Goal: Use online tool/utility: Utilize a website feature to perform a specific function

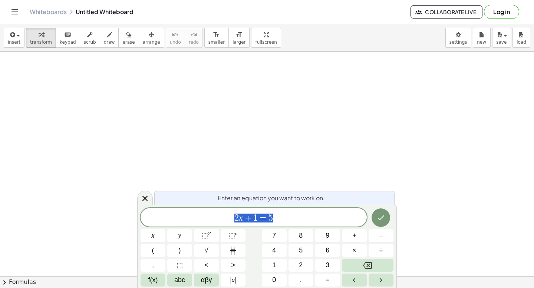
click at [281, 212] on div "2 x + 1 = 5" at bounding box center [254, 217] width 226 height 19
click at [227, 237] on button "⬚ n" at bounding box center [233, 236] width 25 height 13
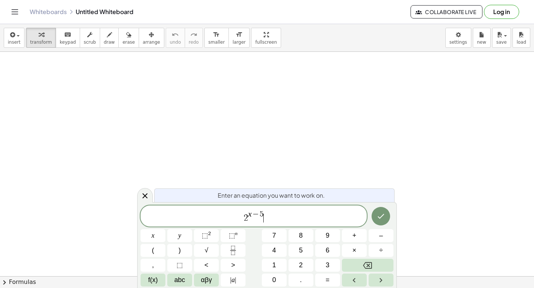
click at [273, 220] on span "2 x − 5 ​" at bounding box center [254, 216] width 226 height 13
click at [382, 218] on icon "Done" at bounding box center [380, 216] width 9 height 9
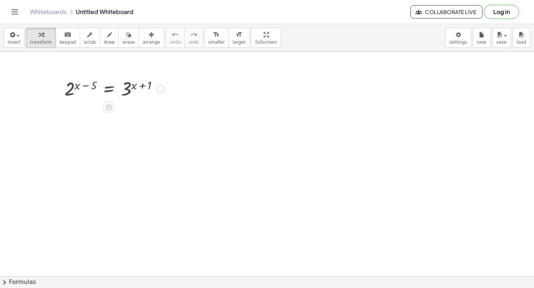
click at [116, 90] on div at bounding box center [114, 88] width 107 height 24
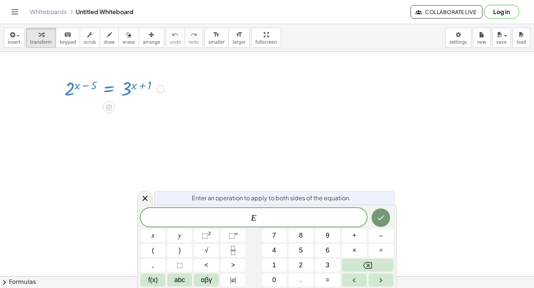
click at [126, 91] on div at bounding box center [114, 88] width 107 height 24
click at [143, 202] on icon at bounding box center [145, 198] width 9 height 9
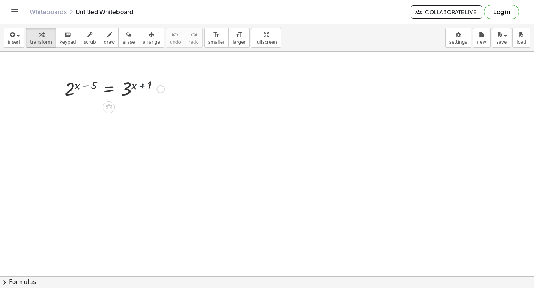
drag, startPoint x: 138, startPoint y: 88, endPoint x: 143, endPoint y: 88, distance: 4.8
click at [143, 88] on div at bounding box center [114, 88] width 107 height 24
click at [131, 89] on div at bounding box center [114, 88] width 107 height 24
click at [126, 99] on div at bounding box center [114, 88] width 107 height 24
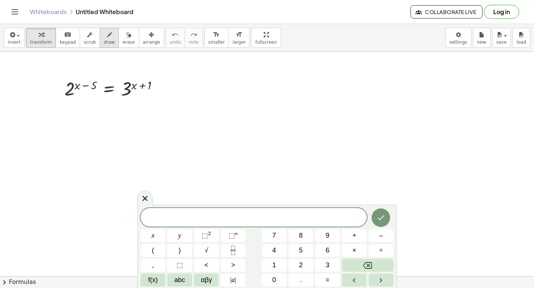
click at [105, 40] on span "draw" at bounding box center [109, 42] width 11 height 5
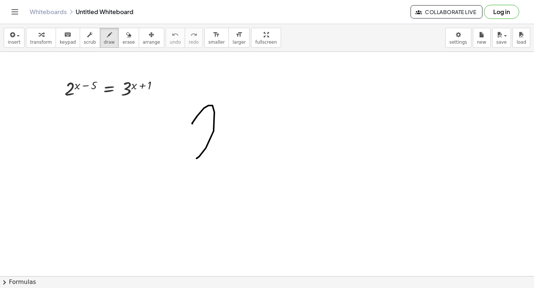
drag, startPoint x: 192, startPoint y: 124, endPoint x: 225, endPoint y: 159, distance: 48.0
drag, startPoint x: 225, startPoint y: 103, endPoint x: 233, endPoint y: 114, distance: 13.0
drag, startPoint x: 233, startPoint y: 102, endPoint x: 226, endPoint y: 118, distance: 17.8
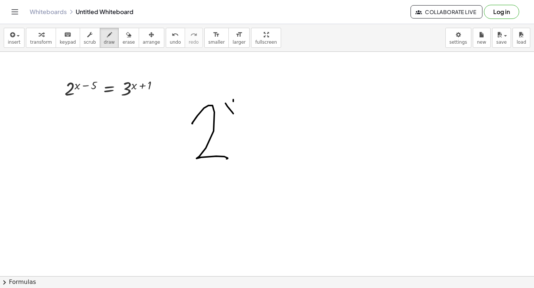
drag, startPoint x: 244, startPoint y: 108, endPoint x: 255, endPoint y: 108, distance: 11.5
drag, startPoint x: 262, startPoint y: 96, endPoint x: 264, endPoint y: 120, distance: 23.8
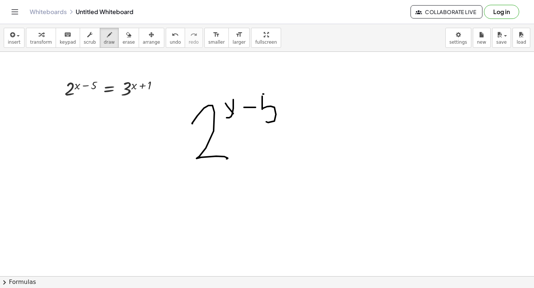
drag, startPoint x: 263, startPoint y: 94, endPoint x: 274, endPoint y: 94, distance: 11.1
drag, startPoint x: 287, startPoint y: 128, endPoint x: 310, endPoint y: 128, distance: 23.0
drag, startPoint x: 290, startPoint y: 142, endPoint x: 321, endPoint y: 137, distance: 31.9
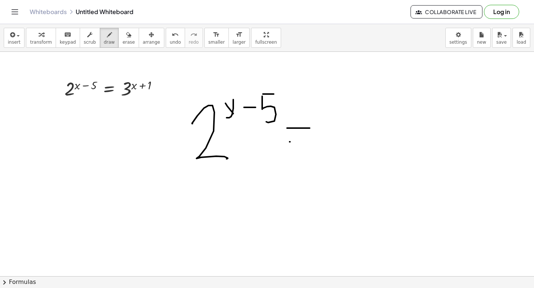
drag, startPoint x: 324, startPoint y: 115, endPoint x: 340, endPoint y: 151, distance: 39.3
drag, startPoint x: 357, startPoint y: 142, endPoint x: 367, endPoint y: 153, distance: 15.0
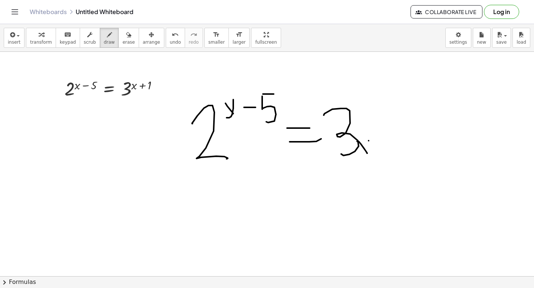
drag, startPoint x: 369, startPoint y: 141, endPoint x: 353, endPoint y: 157, distance: 22.0
click at [166, 39] on button "undo undo" at bounding box center [175, 38] width 19 height 20
click at [172, 35] on icon "undo" at bounding box center [175, 34] width 7 height 9
drag, startPoint x: 357, startPoint y: 102, endPoint x: 363, endPoint y: 118, distance: 17.6
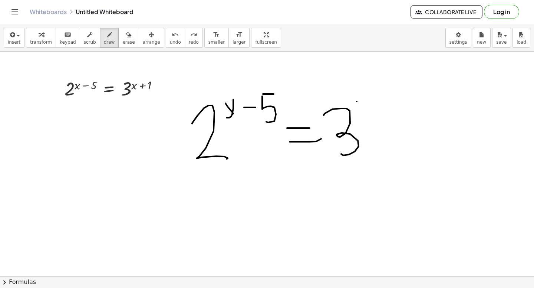
drag, startPoint x: 364, startPoint y: 100, endPoint x: 357, endPoint y: 113, distance: 14.9
drag, startPoint x: 375, startPoint y: 108, endPoint x: 387, endPoint y: 108, distance: 11.9
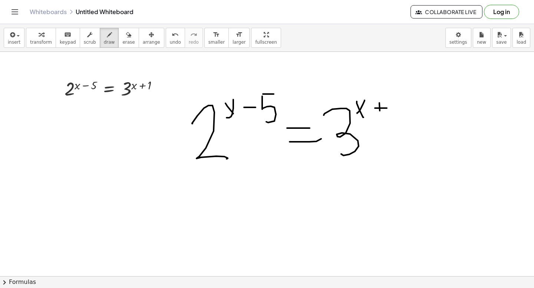
drag, startPoint x: 379, startPoint y: 103, endPoint x: 381, endPoint y: 122, distance: 18.6
drag, startPoint x: 390, startPoint y: 104, endPoint x: 390, endPoint y: 120, distance: 15.9
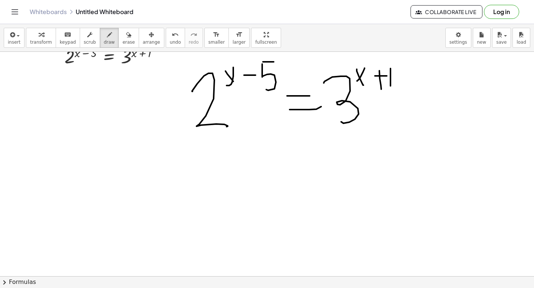
scroll to position [27, 0]
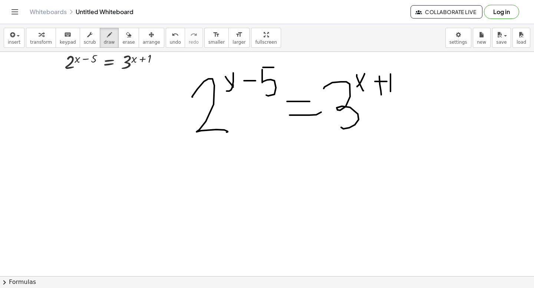
drag, startPoint x: 232, startPoint y: 85, endPoint x: 240, endPoint y: 90, distance: 9.1
click at [240, 90] on div at bounding box center [267, 274] width 534 height 498
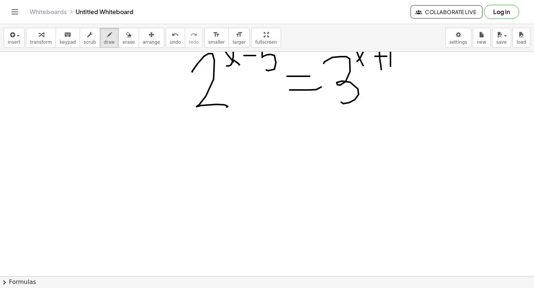
scroll to position [35, 0]
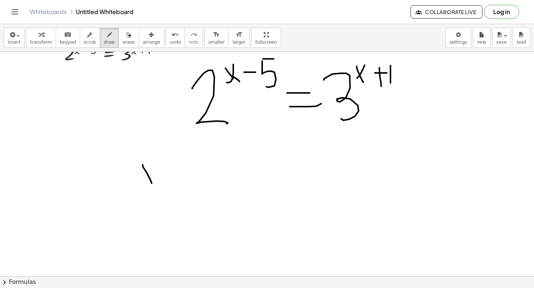
drag, startPoint x: 143, startPoint y: 165, endPoint x: 152, endPoint y: 184, distance: 21.4
click at [152, 184] on div at bounding box center [267, 266] width 534 height 498
drag, startPoint x: 154, startPoint y: 167, endPoint x: 139, endPoint y: 186, distance: 24.8
click at [139, 186] on div at bounding box center [267, 266] width 534 height 498
drag, startPoint x: 157, startPoint y: 178, endPoint x: 169, endPoint y: 178, distance: 12.2
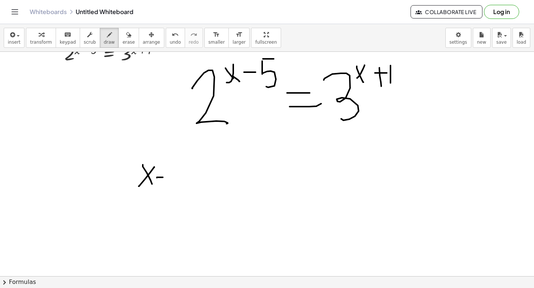
click at [169, 178] on div at bounding box center [267, 266] width 534 height 498
drag, startPoint x: 177, startPoint y: 158, endPoint x: 178, endPoint y: 179, distance: 21.9
click at [179, 181] on div at bounding box center [267, 266] width 534 height 498
drag, startPoint x: 176, startPoint y: 156, endPoint x: 189, endPoint y: 156, distance: 12.6
click at [189, 156] on div at bounding box center [267, 266] width 534 height 498
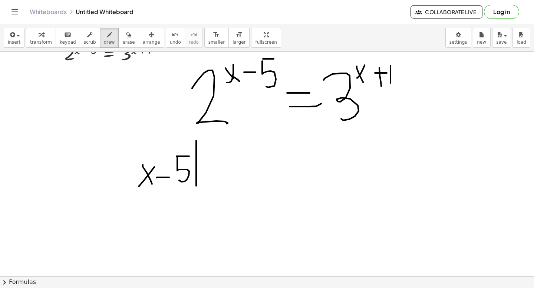
drag, startPoint x: 196, startPoint y: 141, endPoint x: 196, endPoint y: 184, distance: 42.6
click at [196, 184] on div at bounding box center [267, 266] width 534 height 498
click at [208, 176] on div at bounding box center [267, 266] width 534 height 498
drag, startPoint x: 222, startPoint y: 176, endPoint x: 211, endPoint y: 202, distance: 28.4
click at [213, 207] on div at bounding box center [267, 266] width 534 height 498
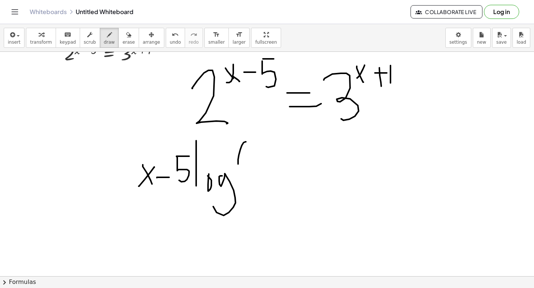
drag, startPoint x: 246, startPoint y: 142, endPoint x: 247, endPoint y: 182, distance: 40.1
click at [246, 182] on div at bounding box center [267, 266] width 534 height 498
drag, startPoint x: 247, startPoint y: 152, endPoint x: 262, endPoint y: 172, distance: 24.9
click at [262, 172] on div at bounding box center [267, 266] width 534 height 498
drag, startPoint x: 262, startPoint y: 134, endPoint x: 265, endPoint y: 175, distance: 40.9
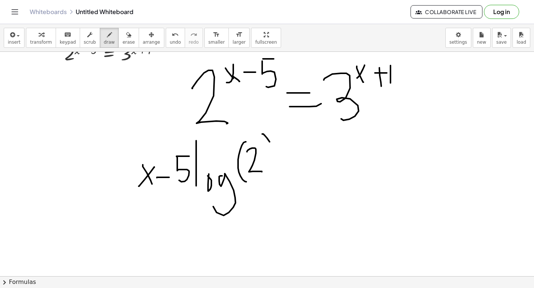
click at [267, 175] on div at bounding box center [267, 266] width 534 height 498
drag, startPoint x: 281, startPoint y: 162, endPoint x: 301, endPoint y: 162, distance: 19.7
click at [301, 162] on div at bounding box center [267, 266] width 534 height 498
drag, startPoint x: 278, startPoint y: 171, endPoint x: 327, endPoint y: 171, distance: 48.2
click at [327, 171] on div at bounding box center [267, 266] width 534 height 498
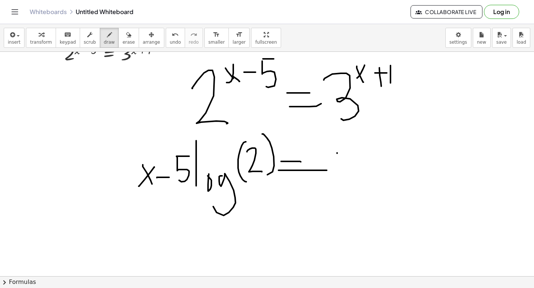
drag
click at [355, 184] on div at bounding box center [267, 266] width 534 height 498
click at [338, 175] on div at bounding box center [267, 266] width 534 height 498
click at [383, 169] on div at bounding box center [267, 266] width 534 height 498
click at [372, 176] on div at bounding box center [267, 266] width 534 height 498
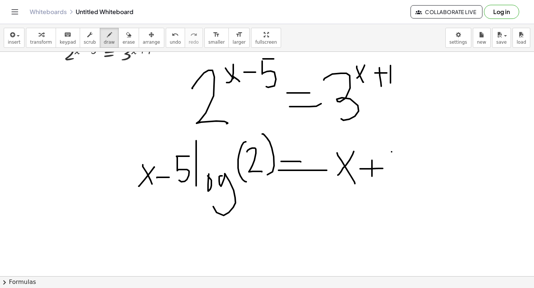
click at [392, 170] on div at bounding box center [267, 266] width 534 height 498
click at [391, 177] on div at bounding box center [267, 266] width 534 height 498
click at [392, 168] on div at bounding box center [267, 266] width 534 height 498
click at [403, 180] on div at bounding box center [267, 266] width 534 height 498
click at [414, 168] on div at bounding box center [267, 266] width 534 height 498
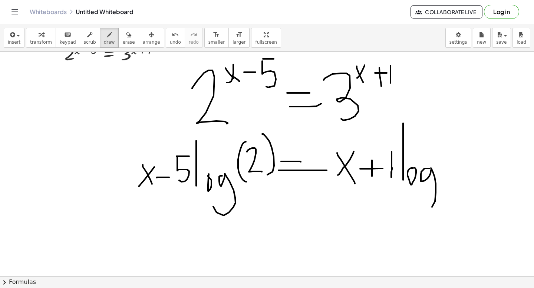
click at [417, 204] on div at bounding box center [267, 266] width 534 height 498
click at [452, 176] on div at bounding box center [267, 266] width 534 height 498
click at [462, 172] on div at bounding box center [267, 266] width 534 height 498
click at [474, 203] on div at bounding box center [267, 266] width 534 height 498
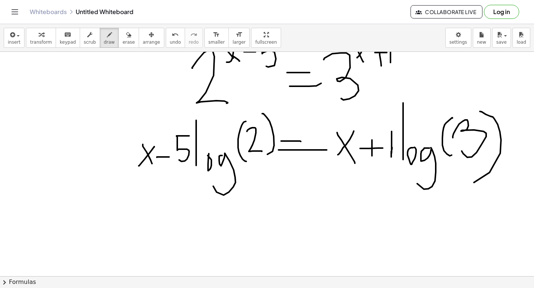
scroll to position [53, 0]
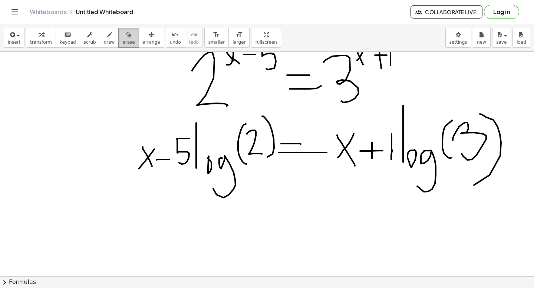
click at [122, 40] on span "erase" at bounding box center [128, 42] width 12 height 5
drag, startPoint x: 213, startPoint y: 170, endPoint x: 220, endPoint y: 194, distance: 25.2
click at [222, 195] on div at bounding box center [267, 248] width 534 height 498
click at [105, 40] on span "draw" at bounding box center [109, 42] width 11 height 5
drag, startPoint x: 205, startPoint y: 146, endPoint x: 216, endPoint y: 165, distance: 21.8
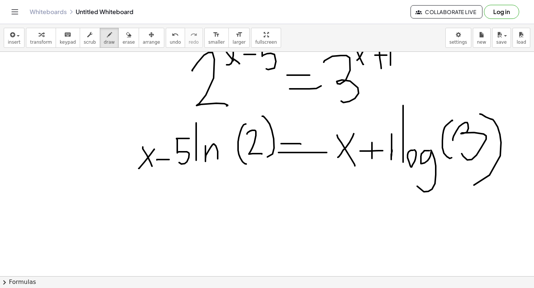
click at [217, 165] on div at bounding box center [267, 248] width 534 height 498
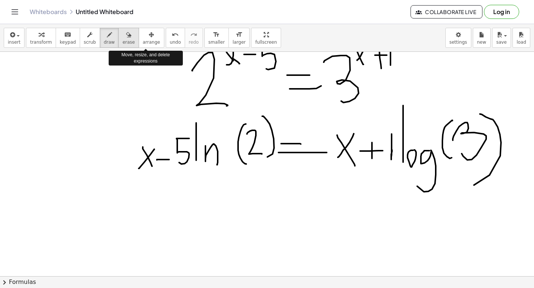
click at [130, 39] on button "erase" at bounding box center [128, 38] width 20 height 20
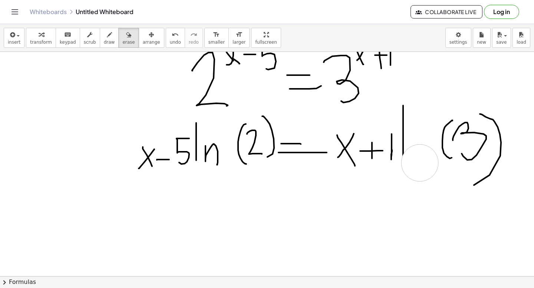
drag, startPoint x: 425, startPoint y: 185, endPoint x: 420, endPoint y: 163, distance: 22.5
click at [420, 163] on div at bounding box center [267, 248] width 534 height 498
click at [110, 38] on button "draw" at bounding box center [109, 38] width 19 height 20
drag, startPoint x: 403, startPoint y: 148, endPoint x: 403, endPoint y: 156, distance: 7.8
click at [403, 156] on div at bounding box center [267, 248] width 534 height 498
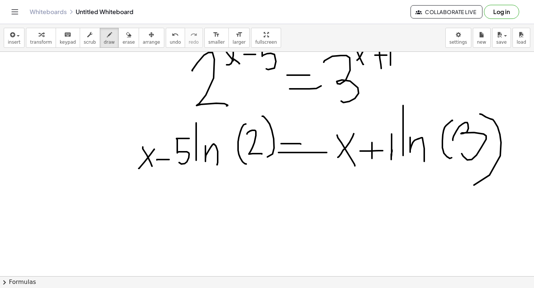
drag, startPoint x: 410, startPoint y: 138, endPoint x: 424, endPoint y: 162, distance: 27.7
click at [424, 162] on div at bounding box center [267, 248] width 534 height 498
drag, startPoint x: 137, startPoint y: 205, endPoint x: 146, endPoint y: 225, distance: 22.1
click at [146, 225] on div at bounding box center [267, 248] width 534 height 498
drag, startPoint x: 151, startPoint y: 208, endPoint x: 128, endPoint y: 231, distance: 32.2
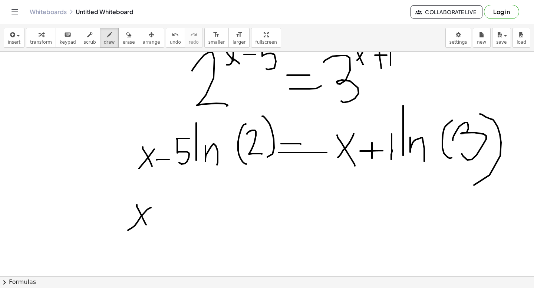
click at [128, 231] on div at bounding box center [267, 248] width 534 height 498
drag, startPoint x: 162, startPoint y: 193, endPoint x: 161, endPoint y: 237, distance: 43.8
click at [161, 237] on div at bounding box center [267, 248] width 534 height 498
drag, startPoint x: 170, startPoint y: 216, endPoint x: 184, endPoint y: 238, distance: 26.3
click at [184, 238] on div at bounding box center [267, 248] width 534 height 498
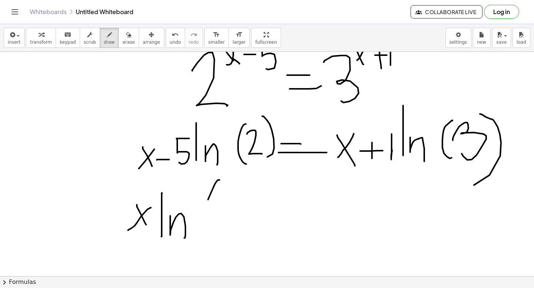
drag, startPoint x: 219, startPoint y: 180, endPoint x: 220, endPoint y: 247, distance: 66.4
click at [220, 247] on div at bounding box center [267, 248] width 534 height 498
drag, startPoint x: 223, startPoint y: 220, endPoint x: 258, endPoint y: 251, distance: 47.3
click at [258, 251] on div at bounding box center [267, 248] width 534 height 498
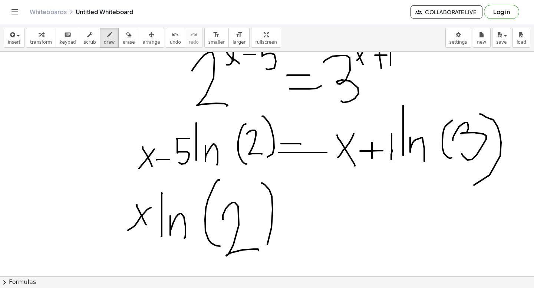
drag, startPoint x: 262, startPoint y: 183, endPoint x: 250, endPoint y: 263, distance: 80.5
click at [250, 263] on div at bounding box center [267, 248] width 534 height 498
drag, startPoint x: 281, startPoint y: 222, endPoint x: 298, endPoint y: 222, distance: 16.7
click at [298, 222] on div at bounding box center [267, 248] width 534 height 498
drag, startPoint x: 313, startPoint y: 199, endPoint x: 313, endPoint y: 244, distance: 44.9
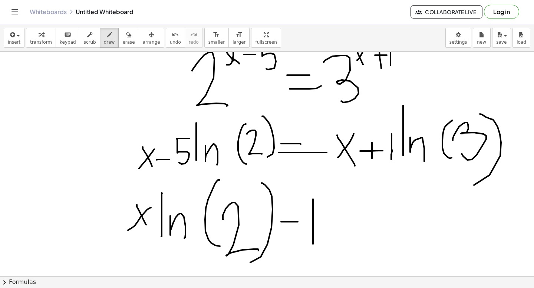
click at [313, 244] on div at bounding box center [267, 248] width 534 height 498
click at [169, 39] on button "undo undo" at bounding box center [175, 38] width 19 height 20
drag, startPoint x: 313, startPoint y: 202, endPoint x: 308, endPoint y: 247, distance: 45.5
click at [309, 248] on div at bounding box center [267, 248] width 534 height 498
drag, startPoint x: 312, startPoint y: 206, endPoint x: 331, endPoint y: 206, distance: 18.9
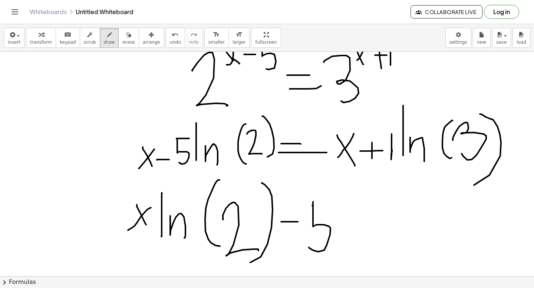
click at [331, 206] on div at bounding box center [267, 248] width 534 height 498
drag, startPoint x: 340, startPoint y: 203, endPoint x: 340, endPoint y: 258, distance: 54.5
click at [340, 258] on div at bounding box center [267, 248] width 534 height 498
drag, startPoint x: 347, startPoint y: 243, endPoint x: 361, endPoint y: 258, distance: 21.0
click at [362, 258] on div at bounding box center [267, 248] width 534 height 498
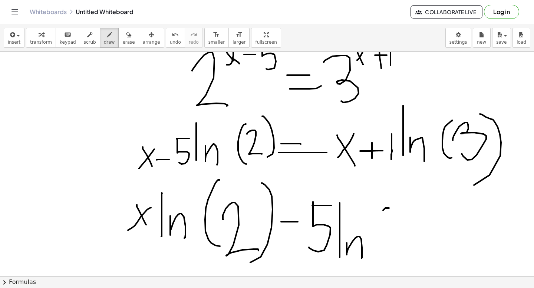
drag, startPoint x: 389, startPoint y: 208, endPoint x: 380, endPoint y: 259, distance: 51.2
click at [379, 258] on div at bounding box center [267, 248] width 534 height 498
drag, startPoint x: 383, startPoint y: 230, endPoint x: 405, endPoint y: 252, distance: 31.5
click at [405, 252] on div at bounding box center [267, 248] width 534 height 498
drag, startPoint x: 410, startPoint y: 216, endPoint x: 396, endPoint y: 267, distance: 53.0
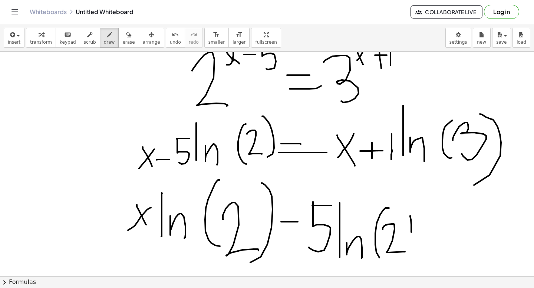
click at [398, 267] on div at bounding box center [267, 248] width 534 height 498
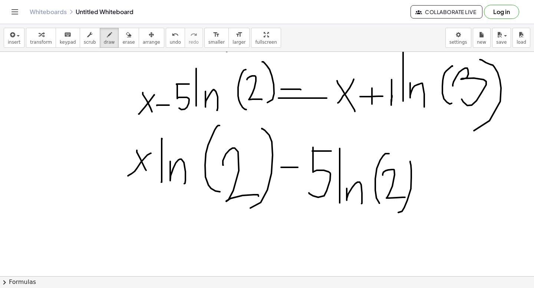
scroll to position [110, 0]
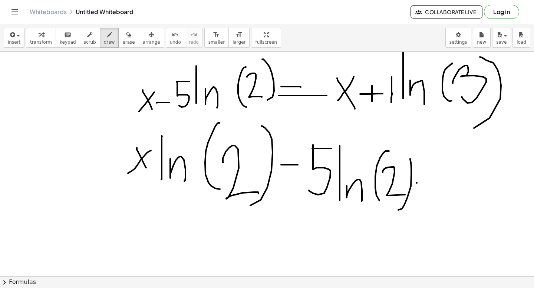
drag, startPoint x: 416, startPoint y: 183, endPoint x: 439, endPoint y: 183, distance: 23.0
click at [439, 183] on div at bounding box center [267, 191] width 534 height 498
click at [417, 188] on div at bounding box center [267, 191] width 534 height 498
drag, startPoint x: 424, startPoint y: 188, endPoint x: 431, endPoint y: 188, distance: 7.4
click at [432, 188] on div at bounding box center [267, 191] width 534 height 498
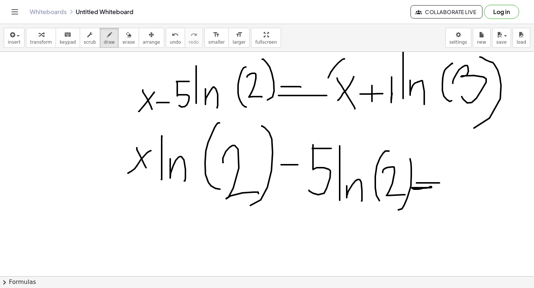
drag, startPoint x: 344, startPoint y: 59, endPoint x: 337, endPoint y: 111, distance: 52.5
click at [336, 109] on div at bounding box center [267, 191] width 534 height 498
drag, startPoint x: 387, startPoint y: 65, endPoint x: 387, endPoint y: 105, distance: 40.4
click at [388, 105] on div at bounding box center [267, 191] width 534 height 498
drag, startPoint x: 147, startPoint y: 72, endPoint x: 141, endPoint y: 114, distance: 42.4
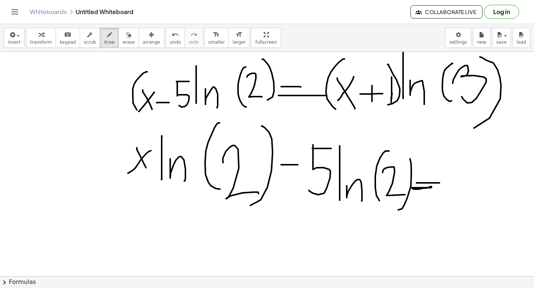
click at [141, 114] on div at bounding box center [267, 191] width 534 height 498
drag, startPoint x: 186, startPoint y: 69, endPoint x: 178, endPoint y: 111, distance: 43.4
click at [180, 110] on div at bounding box center [267, 191] width 534 height 498
drag, startPoint x: 444, startPoint y: 176, endPoint x: 450, endPoint y: 195, distance: 19.9
click at [450, 195] on div at bounding box center [267, 191] width 534 height 498
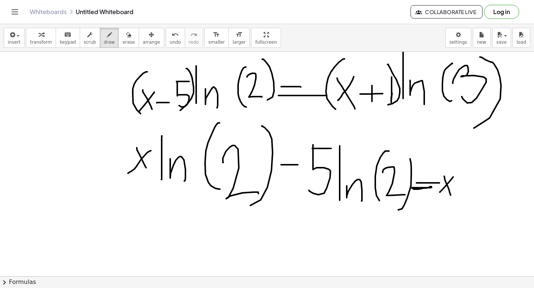
drag, startPoint x: 453, startPoint y: 177, endPoint x: 439, endPoint y: 193, distance: 21.0
click at [439, 193] on div at bounding box center [267, 191] width 534 height 498
drag, startPoint x: 456, startPoint y: 164, endPoint x: 456, endPoint y: 200, distance: 36.3
click at [456, 200] on div at bounding box center [267, 191] width 534 height 498
drag, startPoint x: 460, startPoint y: 189, endPoint x: 466, endPoint y: 199, distance: 11.6
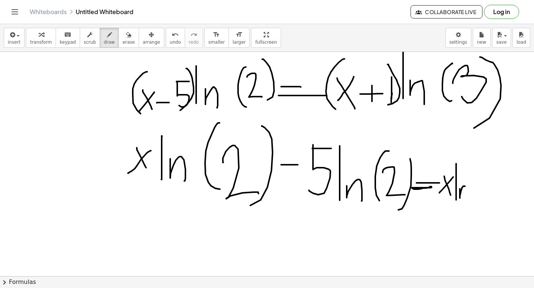
click at [466, 199] on div at bounding box center [267, 191] width 534 height 498
drag, startPoint x: 480, startPoint y: 174, endPoint x: 474, endPoint y: 204, distance: 30.3
click at [473, 204] on div at bounding box center [267, 191] width 534 height 498
drag, startPoint x: 475, startPoint y: 189, endPoint x: 478, endPoint y: 202, distance: 13.2
click at [478, 202] on div at bounding box center [267, 191] width 534 height 498
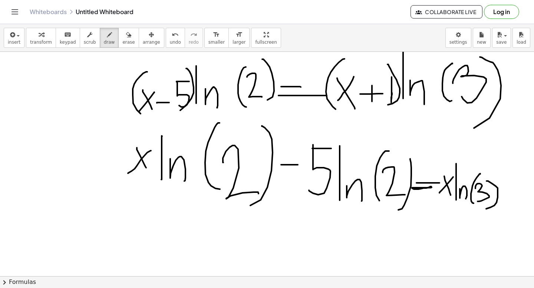
drag, startPoint x: 486, startPoint y: 181, endPoint x: 480, endPoint y: 210, distance: 29.7
click at [480, 210] on div at bounding box center [267, 191] width 534 height 498
drag, startPoint x: 500, startPoint y: 191, endPoint x: 513, endPoint y: 191, distance: 13.0
click at [513, 191] on div at bounding box center [267, 191] width 534 height 498
drag, startPoint x: 507, startPoint y: 186, endPoint x: 507, endPoint y: 199, distance: 13.0
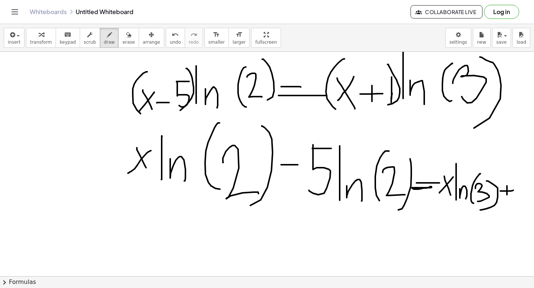
click at [507, 199] on div at bounding box center [267, 191] width 534 height 498
drag, startPoint x: 517, startPoint y: 171, endPoint x: 517, endPoint y: 204, distance: 32.3
click at [517, 204] on div at bounding box center [267, 191] width 534 height 498
drag, startPoint x: 521, startPoint y: 200, endPoint x: 526, endPoint y: 201, distance: 5.2
click at [526, 201] on div at bounding box center [267, 191] width 534 height 498
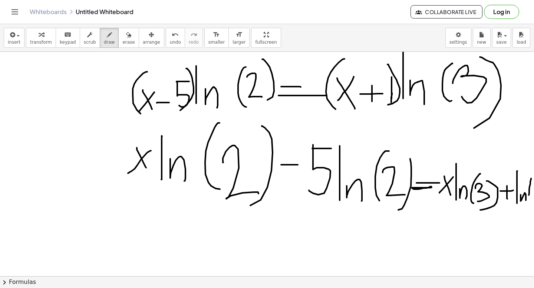
drag, startPoint x: 531, startPoint y: 179, endPoint x: 529, endPoint y: 203, distance: 24.6
click at [529, 203] on div at bounding box center [267, 191] width 534 height 498
drag, startPoint x: 529, startPoint y: 189, endPoint x: 530, endPoint y: 201, distance: 11.9
click at [530, 201] on div at bounding box center [267, 191] width 534 height 498
drag, startPoint x: 534, startPoint y: 182, endPoint x: 531, endPoint y: 205, distance: 23.2
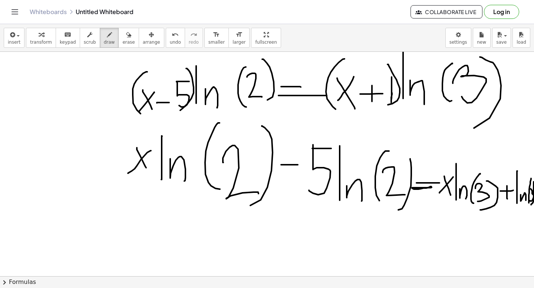
click at [531, 205] on div at bounding box center [268, 191] width 536 height 498
drag, startPoint x: 419, startPoint y: 231, endPoint x: 428, endPoint y: 231, distance: 8.2
click at [428, 231] on div at bounding box center [268, 191] width 536 height 498
drag, startPoint x: 437, startPoint y: 219, endPoint x: 449, endPoint y: 240, distance: 23.7
click at [449, 241] on div at bounding box center [268, 191] width 536 height 498
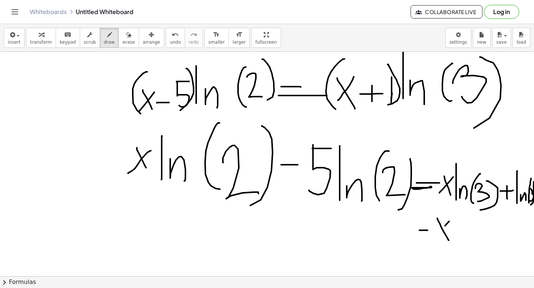
drag, startPoint x: 449, startPoint y: 222, endPoint x: 431, endPoint y: 242, distance: 27.0
click at [431, 242] on div at bounding box center [268, 191] width 536 height 498
drag, startPoint x: 456, startPoint y: 209, endPoint x: 456, endPoint y: 241, distance: 31.1
click at [456, 241] on div at bounding box center [268, 191] width 536 height 498
drag, startPoint x: 462, startPoint y: 233, endPoint x: 468, endPoint y: 240, distance: 9.7
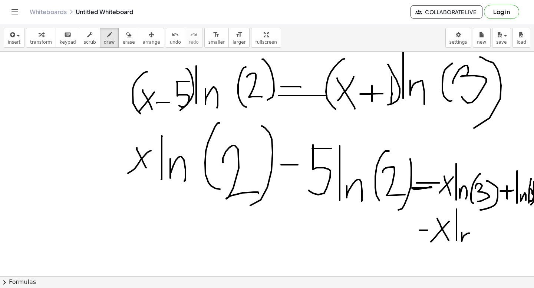
click at [468, 240] on div at bounding box center [268, 191] width 536 height 498
drag, startPoint x: 482, startPoint y: 214, endPoint x: 479, endPoint y: 242, distance: 28.0
click at [479, 241] on div at bounding box center [268, 191] width 536 height 498
drag, startPoint x: 481, startPoint y: 224, endPoint x: 486, endPoint y: 235, distance: 12.7
click at [486, 235] on div at bounding box center [268, 191] width 536 height 498
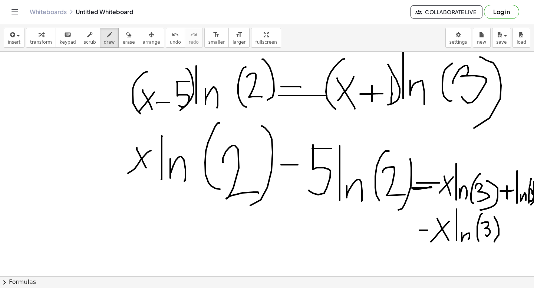
drag, startPoint x: 494, startPoint y: 217, endPoint x: 491, endPoint y: 244, distance: 27.2
click at [492, 244] on div at bounding box center [268, 191] width 536 height 498
drag, startPoint x: 430, startPoint y: 147, endPoint x: 476, endPoint y: 254, distance: 116.7
click at [476, 254] on div at bounding box center [268, 191] width 536 height 498
drag, startPoint x: 278, startPoint y: 234, endPoint x: 299, endPoint y: 234, distance: 20.8
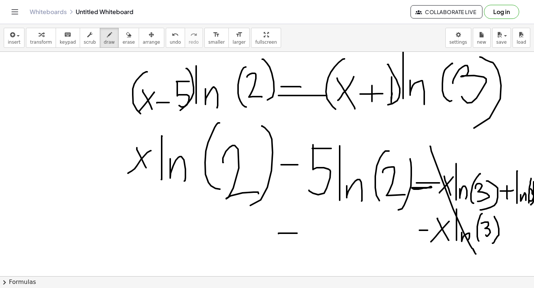
click at [299, 234] on div at bounding box center [268, 191] width 536 height 498
drag, startPoint x: 288, startPoint y: 222, endPoint x: 288, endPoint y: 247, distance: 24.8
click at [288, 247] on div at bounding box center [268, 191] width 536 height 498
drag, startPoint x: 308, startPoint y: 207, endPoint x: 308, endPoint y: 242, distance: 35.2
click at [308, 242] on div at bounding box center [268, 191] width 536 height 498
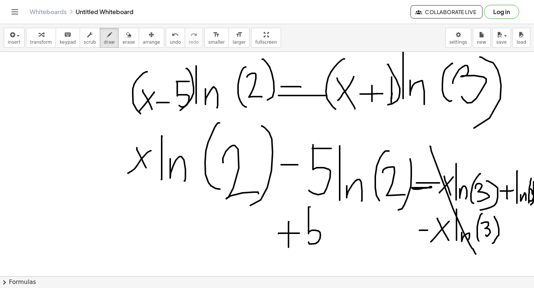
drag, startPoint x: 310, startPoint y: 207, endPoint x: 323, endPoint y: 208, distance: 13.0
click at [323, 208] on div at bounding box center [268, 191] width 536 height 498
drag, startPoint x: 333, startPoint y: 214, endPoint x: 333, endPoint y: 250, distance: 35.6
click at [333, 250] on div at bounding box center [268, 191] width 536 height 498
drag, startPoint x: 338, startPoint y: 239, endPoint x: 344, endPoint y: 248, distance: 10.5
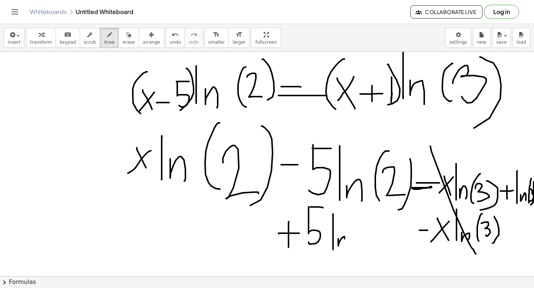
click at [344, 248] on div at bounding box center [268, 191] width 536 height 498
drag, startPoint x: 357, startPoint y: 222, endPoint x: 359, endPoint y: 256, distance: 34.1
click at [357, 256] on div at bounding box center [268, 191] width 536 height 498
drag, startPoint x: 359, startPoint y: 237, endPoint x: 371, endPoint y: 246, distance: 14.5
click at [371, 246] on div at bounding box center [268, 191] width 536 height 498
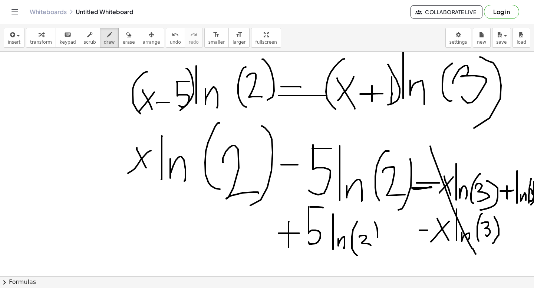
drag, startPoint x: 374, startPoint y: 222, endPoint x: 368, endPoint y: 255, distance: 33.7
click at [368, 255] on div at bounding box center [268, 191] width 536 height 498
drag, startPoint x: 363, startPoint y: 145, endPoint x: 282, endPoint y: 281, distance: 157.8
click at [282, 281] on div "insert select one: Math Expression Function Text Youtube Video Graphing Geometr…" at bounding box center [267, 156] width 534 height 264
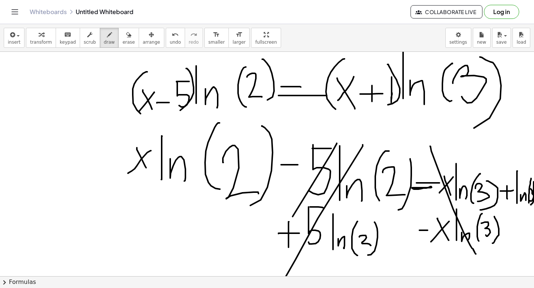
drag, startPoint x: 337, startPoint y: 143, endPoint x: 280, endPoint y: 234, distance: 107.1
click at [280, 234] on div at bounding box center [268, 191] width 536 height 498
drag, startPoint x: 313, startPoint y: 152, endPoint x: 381, endPoint y: 264, distance: 131.4
click at [381, 264] on div at bounding box center [268, 191] width 536 height 498
drag, startPoint x: 359, startPoint y: 169, endPoint x: 388, endPoint y: 243, distance: 79.6
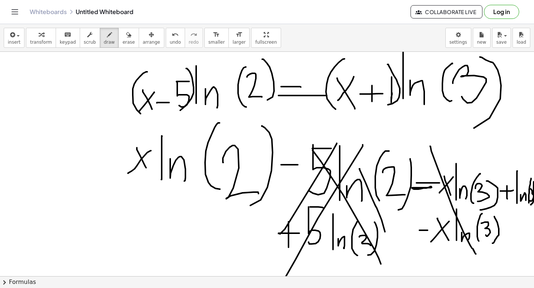
click at [388, 243] on div at bounding box center [268, 191] width 536 height 498
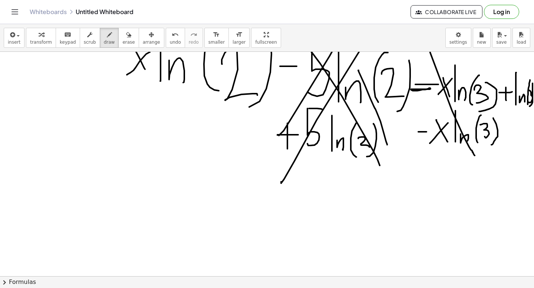
scroll to position [209, 1]
drag, startPoint x: 139, startPoint y: 188, endPoint x: 157, endPoint y: 219, distance: 35.5
click at [157, 219] on div at bounding box center [267, 92] width 536 height 498
drag, startPoint x: 158, startPoint y: 183, endPoint x: 137, endPoint y: 222, distance: 44.1
click at [137, 222] on div at bounding box center [267, 92] width 536 height 498
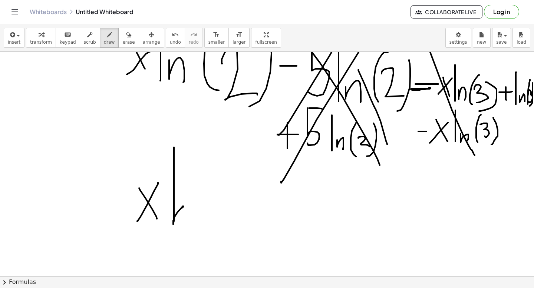
drag, startPoint x: 174, startPoint y: 148, endPoint x: 182, endPoint y: 208, distance: 61.0
click at [182, 208] on div at bounding box center [267, 92] width 536 height 498
drag, startPoint x: 194, startPoint y: 186, endPoint x: 211, endPoint y: 234, distance: 50.9
click at [212, 233] on div at bounding box center [267, 92] width 536 height 498
click at [172, 37] on icon "undo" at bounding box center [175, 34] width 7 height 9
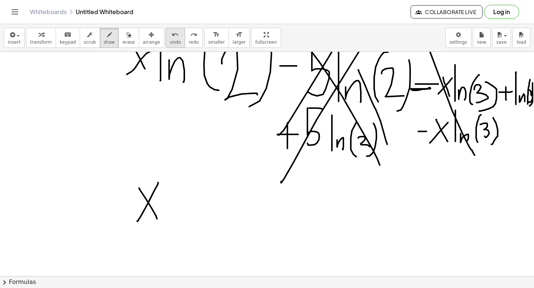
click at [172, 37] on icon "undo" at bounding box center [175, 34] width 7 height 9
drag, startPoint x: 170, startPoint y: 145, endPoint x: 170, endPoint y: 217, distance: 72.3
click at [170, 217] on div at bounding box center [267, 92] width 536 height 498
drag, startPoint x: 179, startPoint y: 202, endPoint x: 189, endPoint y: 216, distance: 17.3
click at [189, 216] on div at bounding box center [267, 92] width 536 height 498
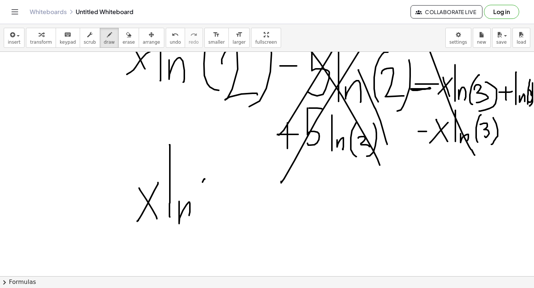
drag, startPoint x: 205, startPoint y: 179, endPoint x: 202, endPoint y: 227, distance: 47.9
click at [201, 227] on div at bounding box center [267, 92] width 536 height 498
drag, startPoint x: 210, startPoint y: 194, endPoint x: 222, endPoint y: 220, distance: 28.2
click at [222, 220] on div at bounding box center [267, 92] width 536 height 498
click at [235, 227] on div at bounding box center [267, 92] width 536 height 498
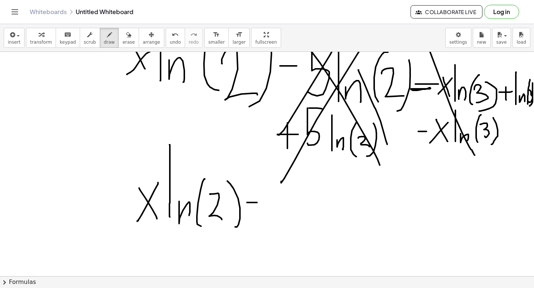
drag, startPoint x: 247, startPoint y: 203, endPoint x: 261, endPoint y: 203, distance: 14.1
click at [261, 203] on div at bounding box center [267, 92] width 536 height 498
drag, startPoint x: 271, startPoint y: 199, endPoint x: 285, endPoint y: 229, distance: 33.4
click at [285, 229] on div at bounding box center [267, 92] width 536 height 498
drag, startPoint x: 286, startPoint y: 206, endPoint x: 259, endPoint y: 233, distance: 38.0
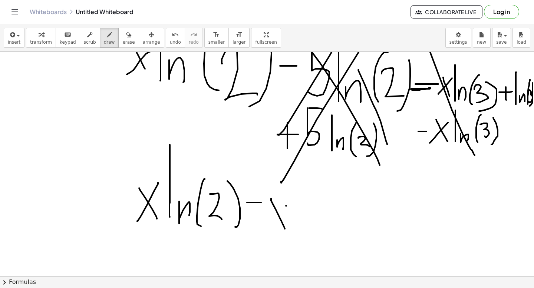
click at [259, 233] on div at bounding box center [267, 92] width 536 height 498
drag, startPoint x: 303, startPoint y: 173, endPoint x: 302, endPoint y: 223, distance: 50.1
click at [302, 223] on div at bounding box center [267, 92] width 536 height 498
click at [315, 227] on div at bounding box center [267, 92] width 536 height 498
click at [333, 234] on div at bounding box center [267, 92] width 536 height 498
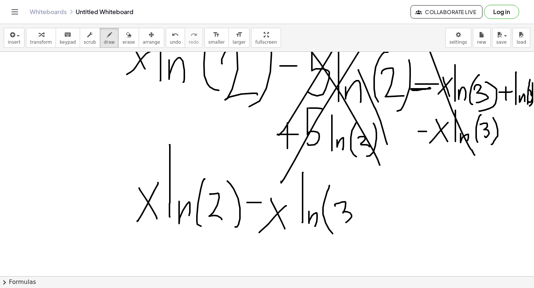
drag, startPoint x: 335, startPoint y: 206, endPoint x: 345, endPoint y: 223, distance: 19.8
click at [345, 223] on div at bounding box center [267, 92] width 536 height 498
click at [348, 240] on div at bounding box center [267, 92] width 536 height 498
click at [390, 210] on div at bounding box center [267, 92] width 536 height 498
drag, startPoint x: 375, startPoint y: 216, endPoint x: 389, endPoint y: 216, distance: 14.5
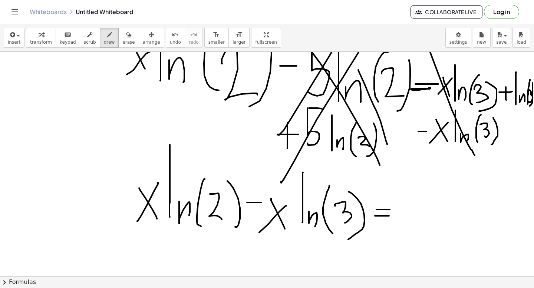
click at [389, 216] on div at bounding box center [267, 92] width 536 height 498
drag, startPoint x: 395, startPoint y: 191, endPoint x: 395, endPoint y: 219, distance: 28.2
click at [395, 219] on div at bounding box center [267, 92] width 536 height 498
drag, startPoint x: 399, startPoint y: 209, endPoint x: 404, endPoint y: 219, distance: 11.0
click at [404, 219] on div at bounding box center [267, 92] width 536 height 498
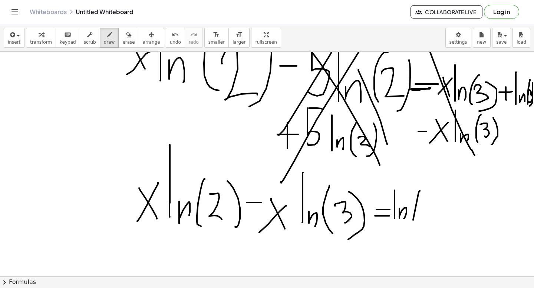
drag, startPoint x: 420, startPoint y: 191, endPoint x: 416, endPoint y: 224, distance: 33.2
click at [416, 224] on div at bounding box center [267, 92] width 536 height 498
drag, startPoint x: 419, startPoint y: 204, endPoint x: 423, endPoint y: 218, distance: 14.9
click at [423, 218] on div at bounding box center [267, 92] width 536 height 498
drag, startPoint x: 432, startPoint y: 198, endPoint x: 417, endPoint y: 234, distance: 39.3
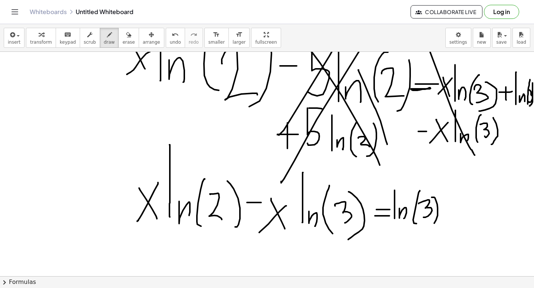
click at [419, 233] on div at bounding box center [267, 92] width 536 height 498
drag, startPoint x: 444, startPoint y: 211, endPoint x: 451, endPoint y: 211, distance: 7.0
click at [451, 211] on div at bounding box center [267, 92] width 536 height 498
drag, startPoint x: 446, startPoint y: 206, endPoint x: 446, endPoint y: 219, distance: 13.7
click at [446, 219] on div at bounding box center [267, 92] width 536 height 498
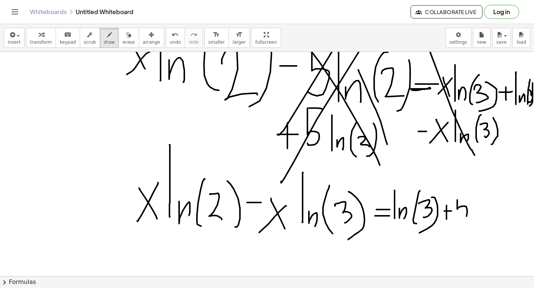
click at [453, 221] on div at bounding box center [267, 92] width 536 height 498
click at [463, 197] on div at bounding box center [267, 92] width 536 height 498
click at [475, 223] on div at bounding box center [267, 92] width 536 height 498
click at [476, 217] on div at bounding box center [267, 92] width 536 height 498
click at [481, 225] on div at bounding box center [267, 92] width 536 height 498
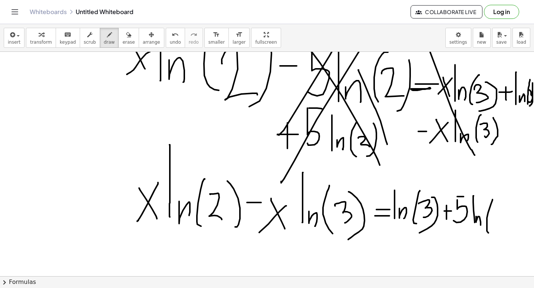
click at [489, 233] on div at bounding box center [267, 92] width 536 height 498
click at [506, 227] on div at bounding box center [267, 92] width 536 height 498
click at [499, 232] on div at bounding box center [267, 92] width 536 height 498
click at [456, 197] on div at bounding box center [267, 92] width 536 height 498
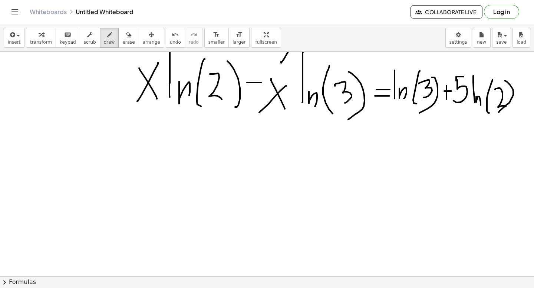
scroll to position [327, 1]
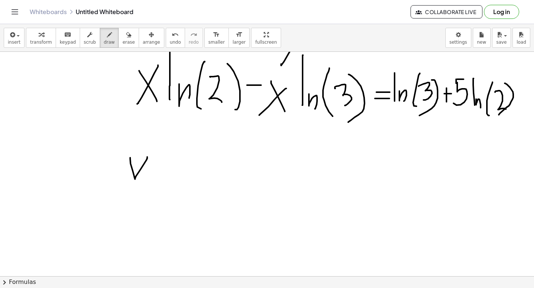
click at [147, 158] on div at bounding box center [267, 62] width 536 height 674
click at [172, 34] on icon "undo" at bounding box center [175, 34] width 7 height 9
click at [172, 37] on icon "undo" at bounding box center [175, 34] width 7 height 9
click at [142, 178] on div at bounding box center [267, 62] width 536 height 674
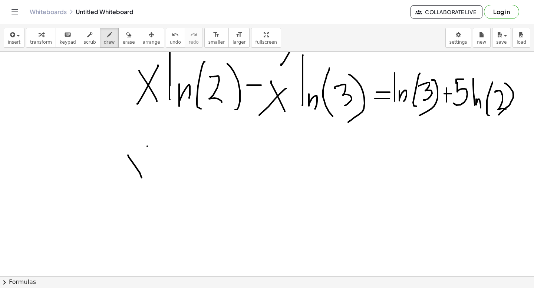
click at [114, 186] on div at bounding box center [267, 62] width 536 height 674
click at [171, 222] on div at bounding box center [267, 62] width 536 height 674
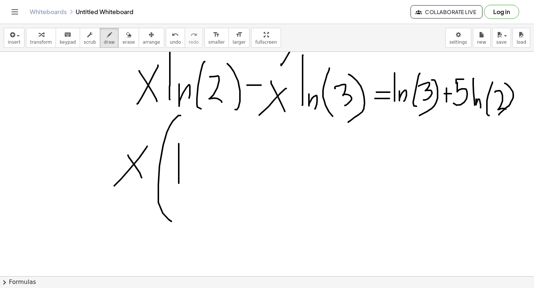
click at [179, 184] on div at bounding box center [267, 62] width 536 height 674
click at [190, 186] on div at bounding box center [267, 62] width 536 height 674
click at [202, 188] on div at bounding box center [267, 62] width 536 height 674
click at [214, 180] on div at bounding box center [267, 62] width 536 height 674
click at [211, 191] on div at bounding box center [267, 62] width 536 height 674
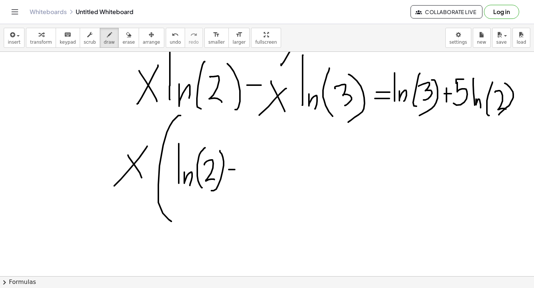
click at [241, 170] on div at bounding box center [267, 62] width 536 height 674
click at [254, 184] on div at bounding box center [267, 62] width 536 height 674
click at [265, 184] on div at bounding box center [267, 62] width 536 height 674
click at [283, 186] on div at bounding box center [267, 62] width 536 height 674
click at [293, 193] on div at bounding box center [267, 62] width 536 height 674
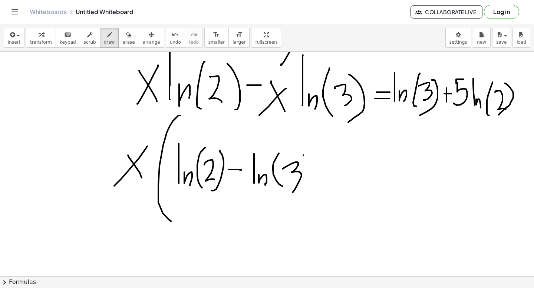
click at [299, 197] on div at bounding box center [267, 62] width 536 height 674
click at [323, 225] on div at bounding box center [267, 62] width 536 height 674
click at [372, 185] on div at bounding box center [267, 62] width 536 height 674
click at [393, 193] on div at bounding box center [267, 62] width 536 height 674
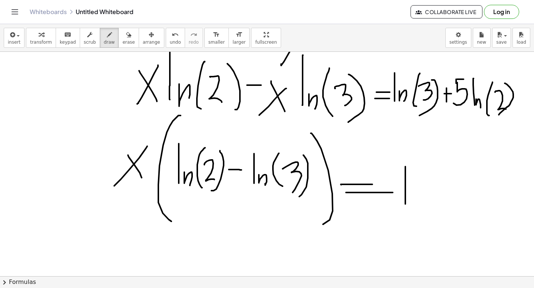
click at [405, 209] on div at bounding box center [267, 62] width 536 height 674
click at [417, 207] on div at bounding box center [267, 62] width 536 height 674
click at [432, 221] on div at bounding box center [267, 62] width 536 height 674
click at [443, 208] on div at bounding box center [267, 62] width 536 height 674
click at [440, 221] on div at bounding box center [267, 62] width 536 height 674
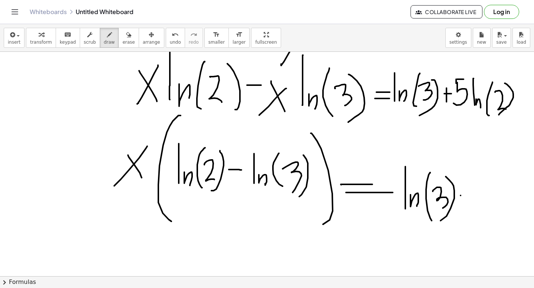
click at [469, 196] on div at bounding box center [267, 62] width 536 height 674
click at [463, 201] on div at bounding box center [267, 62] width 536 height 674
click at [473, 204] on div at bounding box center [267, 62] width 536 height 674
click at [476, 186] on div at bounding box center [267, 62] width 536 height 674
click at [486, 206] on div at bounding box center [267, 62] width 536 height 674
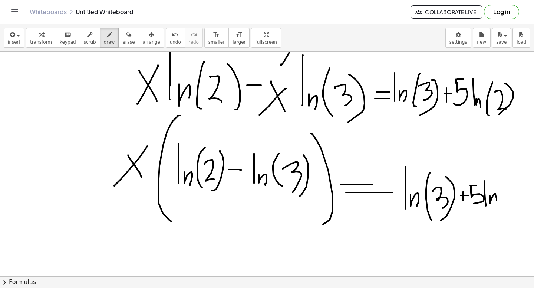
click at [496, 201] on div at bounding box center [267, 62] width 536 height 674
click at [505, 212] on div at bounding box center [267, 62] width 536 height 674
click at [513, 207] on div at bounding box center [267, 62] width 536 height 674
click at [512, 215] on div at bounding box center [267, 62] width 536 height 674
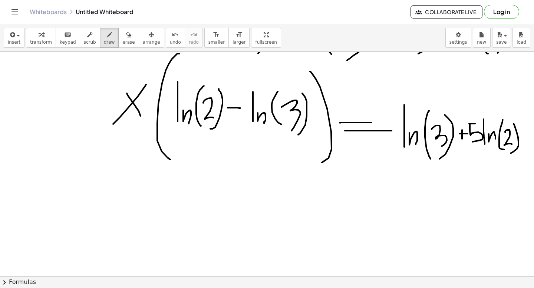
scroll to position [405, 2]
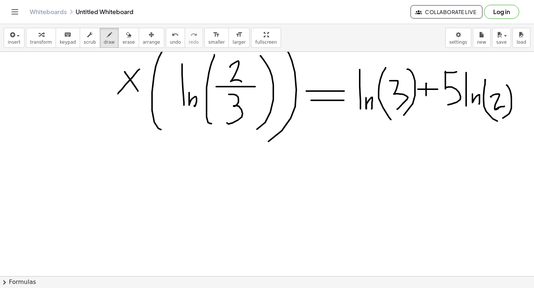
scroll to position [517, 2]
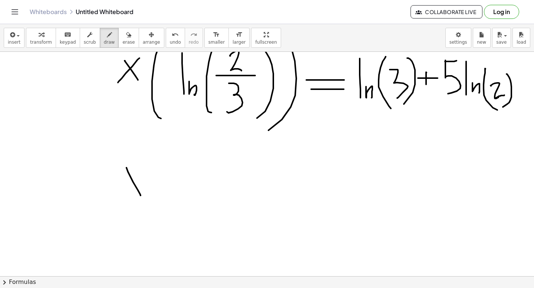
drag, startPoint x: 126, startPoint y: 168, endPoint x: 141, endPoint y: 196, distance: 31.2
drag, startPoint x: 147, startPoint y: 170, endPoint x: 116, endPoint y: 198, distance: 41.8
drag, startPoint x: 165, startPoint y: 174, endPoint x: 165, endPoint y: 198, distance: 23.4
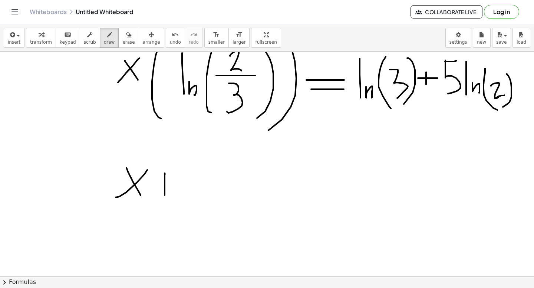
drag, startPoint x: 169, startPoint y: 191, endPoint x: 175, endPoint y: 202, distance: 12.9
drag, startPoint x: 198, startPoint y: 169, endPoint x: 197, endPoint y: 224, distance: 55.6
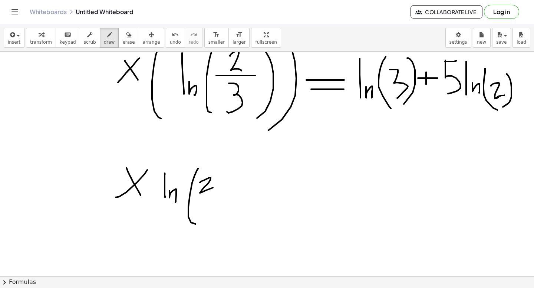
drag, startPoint x: 200, startPoint y: 183, endPoint x: 217, endPoint y: 187, distance: 17.9
drag, startPoint x: 192, startPoint y: 200, endPoint x: 238, endPoint y: 200, distance: 46.0
drag, startPoint x: 205, startPoint y: 208, endPoint x: 205, endPoint y: 215, distance: 7.1
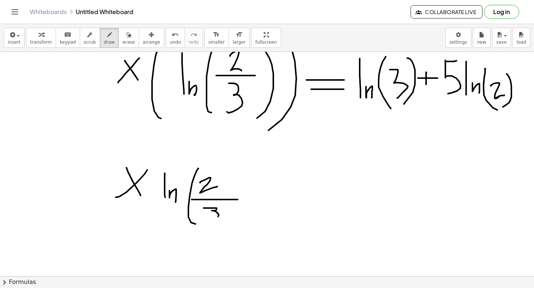
drag, startPoint x: 243, startPoint y: 173, endPoint x: 232, endPoint y: 218, distance: 46.2
drag, startPoint x: 276, startPoint y: 187, endPoint x: 306, endPoint y: 186, distance: 29.3
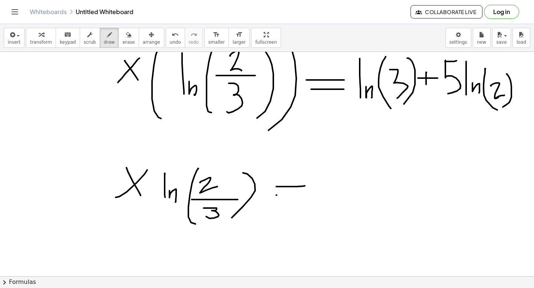
drag, startPoint x: 276, startPoint y: 195, endPoint x: 300, endPoint y: 195, distance: 24.1
drag, startPoint x: 317, startPoint y: 164, endPoint x: 317, endPoint y: 187, distance: 23.4
drag, startPoint x: 317, startPoint y: 185, endPoint x: 318, endPoint y: 201, distance: 15.6
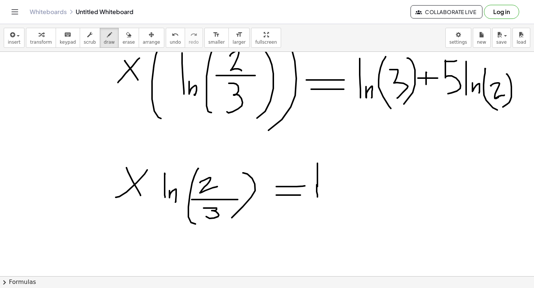
drag, startPoint x: 324, startPoint y: 189, endPoint x: 332, endPoint y: 202, distance: 15.5
drag, startPoint x: 345, startPoint y: 166, endPoint x: 351, endPoint y: 199, distance: 33.5
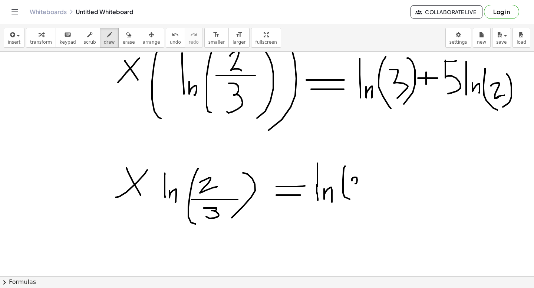
drag, startPoint x: 352, startPoint y: 181, endPoint x: 359, endPoint y: 194, distance: 14.6
drag, startPoint x: 367, startPoint y: 169, endPoint x: 366, endPoint y: 211, distance: 41.9
drag, startPoint x: 382, startPoint y: 191, endPoint x: 395, endPoint y: 191, distance: 13.0
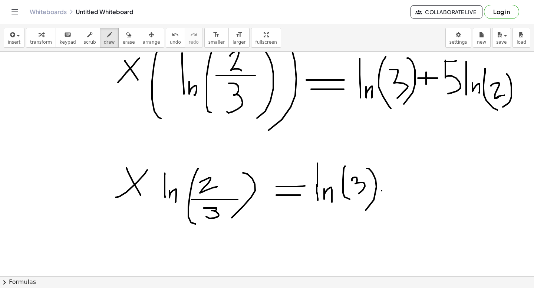
drag, startPoint x: 386, startPoint y: 185, endPoint x: 386, endPoint y: 199, distance: 14.1
drag, startPoint x: 402, startPoint y: 173, endPoint x: 396, endPoint y: 197, distance: 24.9
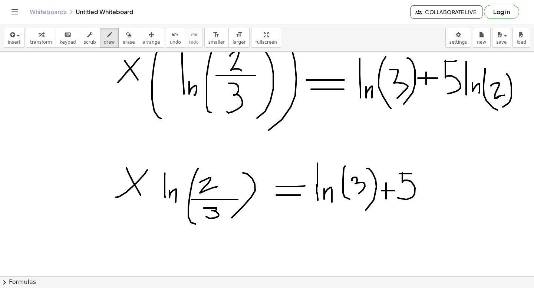
drag, startPoint x: 400, startPoint y: 174, endPoint x: 429, endPoint y: 171, distance: 29.1
drag, startPoint x: 433, startPoint y: 163, endPoint x: 433, endPoint y: 204, distance: 41.2
drag, startPoint x: 440, startPoint y: 193, endPoint x: 449, endPoint y: 203, distance: 13.4
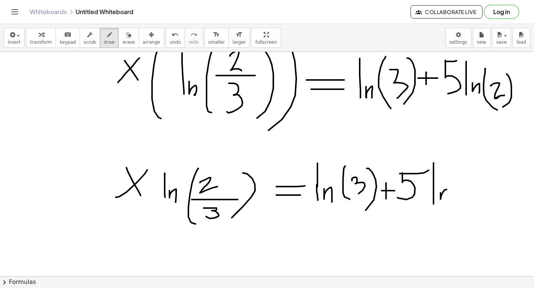
drag, startPoint x: 462, startPoint y: 175, endPoint x: 466, endPoint y: 209, distance: 34.3
drag, startPoint x: 469, startPoint y: 192, endPoint x: 489, endPoint y: 200, distance: 22.1
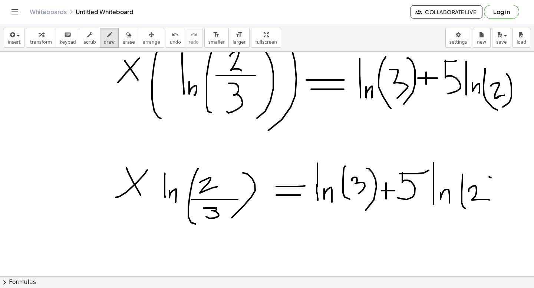
drag, startPoint x: 489, startPoint y: 177, endPoint x: 486, endPoint y: 209, distance: 32.0
drag, startPoint x: 305, startPoint y: 217, endPoint x: 512, endPoint y: 216, distance: 206.5
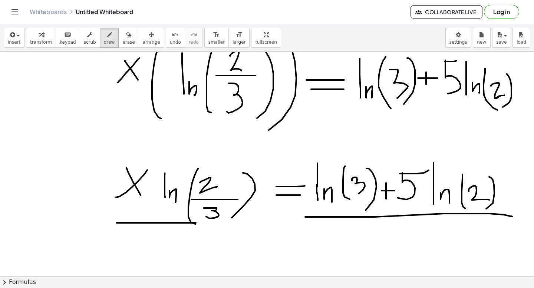
drag, startPoint x: 116, startPoint y: 223, endPoint x: 239, endPoint y: 223, distance: 122.4
drag, startPoint x: 143, startPoint y: 238, endPoint x: 143, endPoint y: 259, distance: 21.1
drag, startPoint x: 149, startPoint y: 253, endPoint x: 154, endPoint y: 261, distance: 8.6
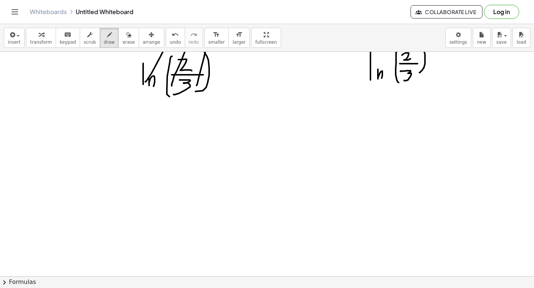
scroll to position [693, 2]
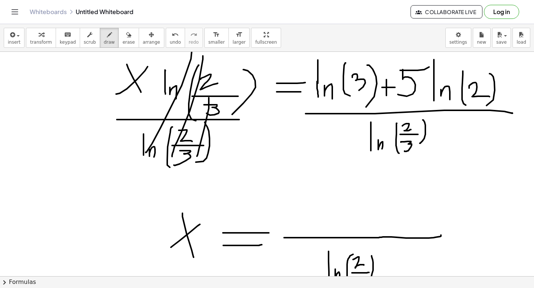
scroll to position [620, 2]
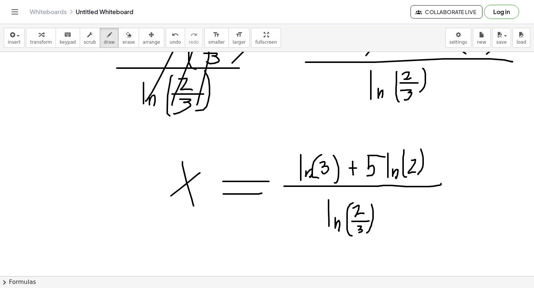
scroll to position [680, 2]
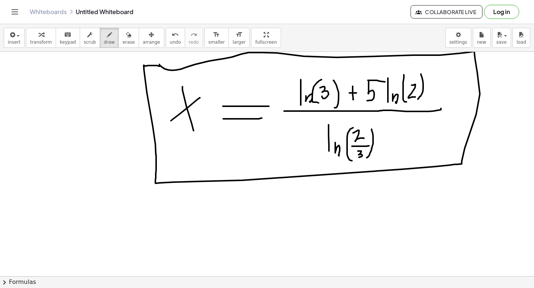
scroll to position [770, 2]
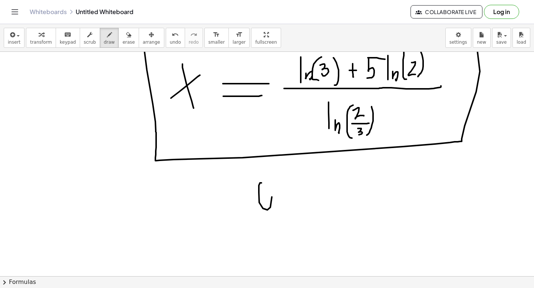
drag, startPoint x: 261, startPoint y: 183, endPoint x: 264, endPoint y: 186, distance: 4.2
drag, startPoint x: 287, startPoint y: 185, endPoint x: 275, endPoint y: 182, distance: 12.3
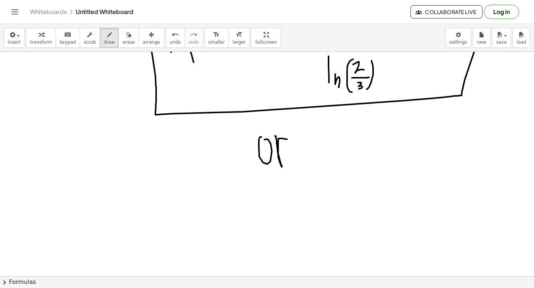
scroll to position [822, 2]
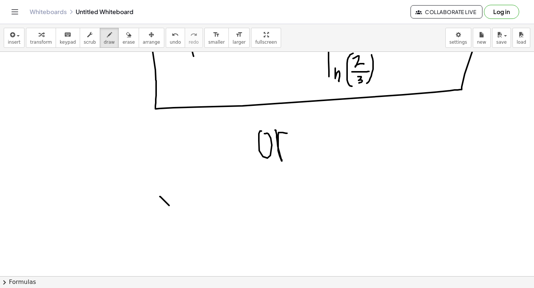
drag, startPoint x: 160, startPoint y: 197, endPoint x: 189, endPoint y: 220, distance: 37.8
drag, startPoint x: 189, startPoint y: 193, endPoint x: 146, endPoint y: 234, distance: 59.3
drag, startPoint x: 209, startPoint y: 212, endPoint x: 257, endPoint y: 212, distance: 47.5
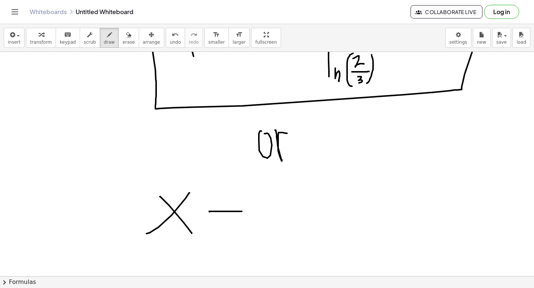
drag, startPoint x: 209, startPoint y: 220, endPoint x: 267, endPoint y: 214, distance: 57.7
drag, startPoint x: 281, startPoint y: 180, endPoint x: 280, endPoint y: 232, distance: 51.6
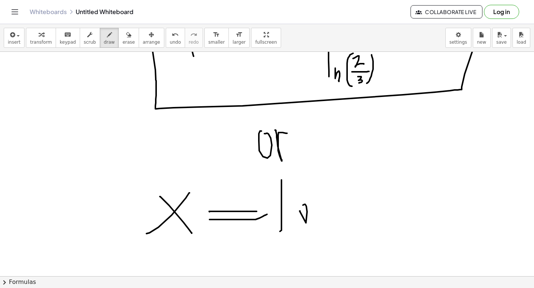
drag, startPoint x: 300, startPoint y: 211, endPoint x: 302, endPoint y: 207, distance: 5.3
click at [172, 40] on span "undo" at bounding box center [175, 42] width 11 height 5
drag, startPoint x: 317, startPoint y: 219, endPoint x: 303, endPoint y: 254, distance: 37.9
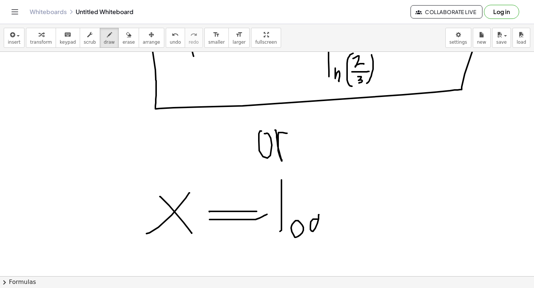
drag, startPoint x: 328, startPoint y: 212, endPoint x: 339, endPoint y: 222, distance: 14.7
drag, startPoint x: 330, startPoint y: 231, endPoint x: 346, endPoint y: 230, distance: 15.6
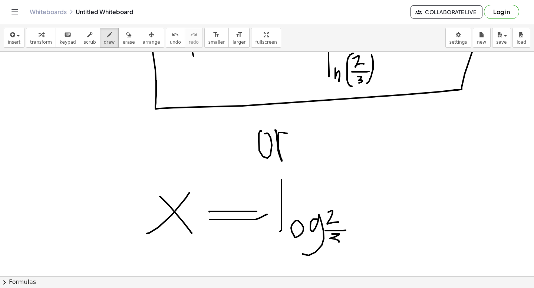
drag, startPoint x: 332, startPoint y: 234, endPoint x: 334, endPoint y: 245, distance: 11.3
drag, startPoint x: 365, startPoint y: 184, endPoint x: 370, endPoint y: 250, distance: 66.1
drag, startPoint x: 379, startPoint y: 197, endPoint x: 392, endPoint y: 230, distance: 35.3
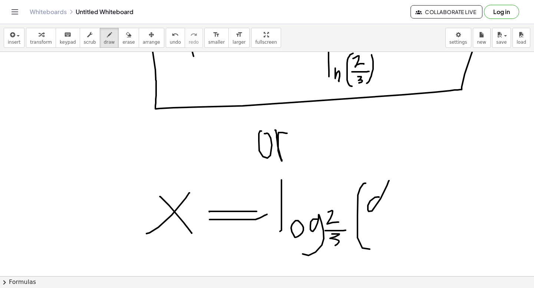
drag, startPoint x: 407, startPoint y: 194, endPoint x: 405, endPoint y: 229, distance: 34.9
drag, startPoint x: 422, startPoint y: 174, endPoint x: 407, endPoint y: 254, distance: 81.9
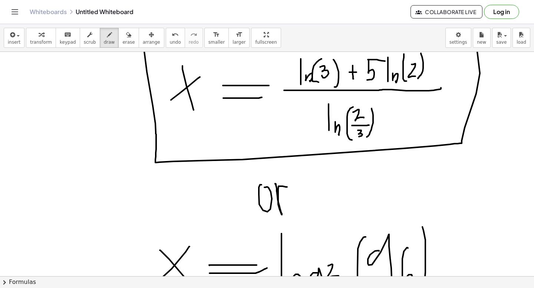
scroll to position [899, 2]
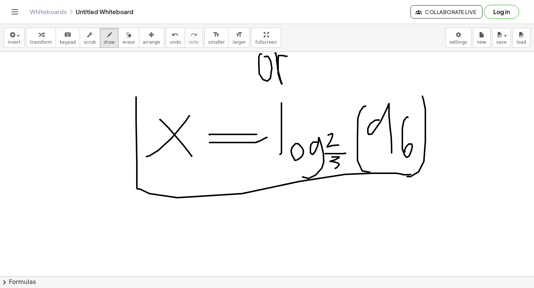
drag, startPoint x: 136, startPoint y: 97, endPoint x: 443, endPoint y: 174, distance: 316.5
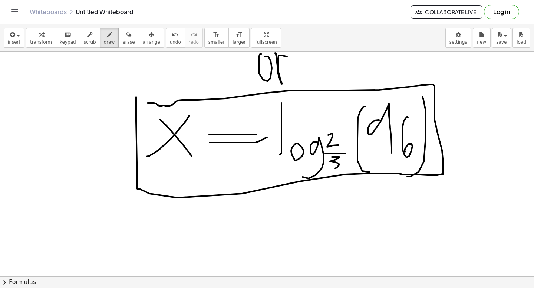
drag, startPoint x: 443, startPoint y: 174, endPoint x: 134, endPoint y: 102, distance: 317.5
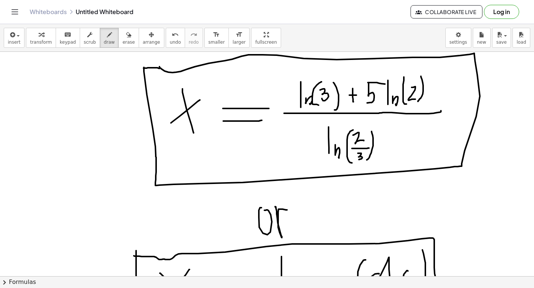
scroll to position [742, 2]
